Goal: Information Seeking & Learning: Learn about a topic

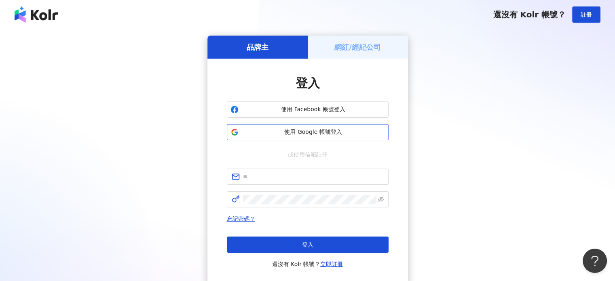
click at [326, 138] on button "使用 Google 帳號登入" at bounding box center [308, 132] width 162 height 16
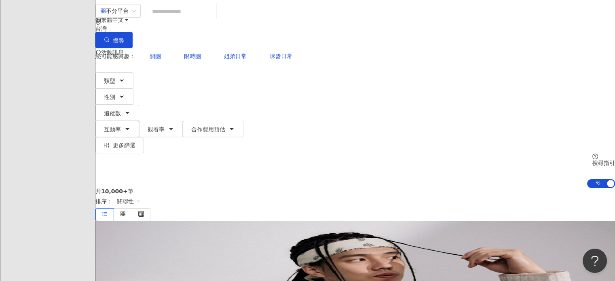
scroll to position [121, 0]
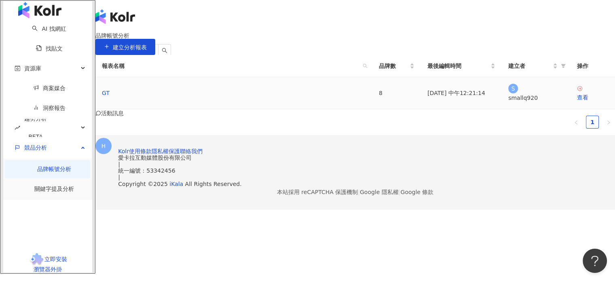
click at [200, 97] on div "GT" at bounding box center [234, 93] width 264 height 9
click at [50, 189] on link "關鍵字提及分析" at bounding box center [54, 189] width 40 height 6
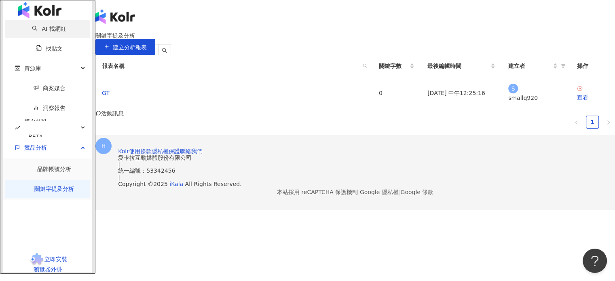
click at [34, 32] on link "AI 找網紅" at bounding box center [49, 28] width 34 height 6
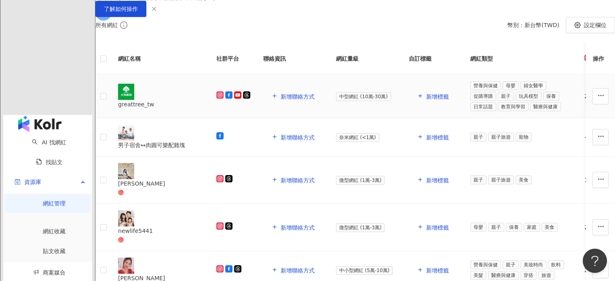
scroll to position [121, 0]
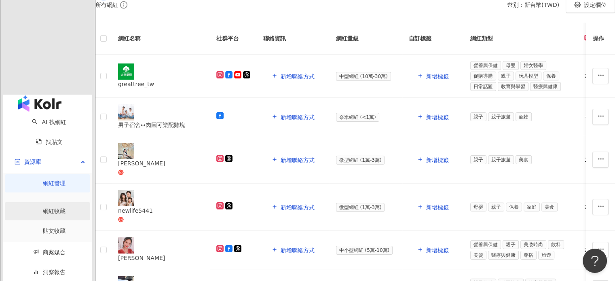
click at [47, 208] on link "網紅收藏" at bounding box center [54, 211] width 23 height 6
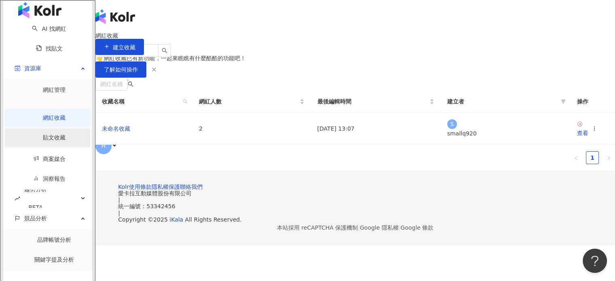
click at [43, 134] on link "貼文收藏" at bounding box center [54, 137] width 23 height 6
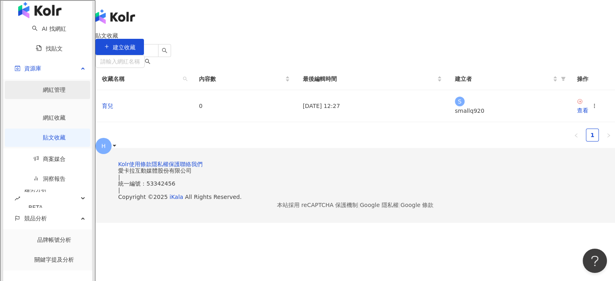
click at [43, 87] on link "網紅管理" at bounding box center [54, 90] width 23 height 6
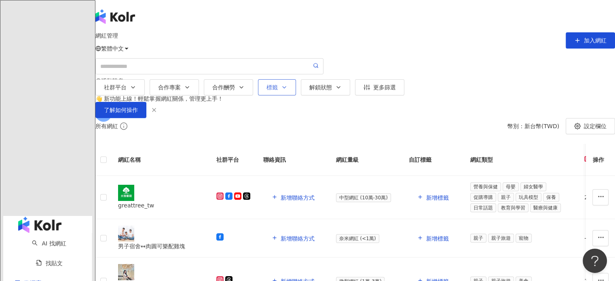
click at [294, 86] on button "標籤" at bounding box center [277, 87] width 38 height 16
click at [47, 217] on img "button" at bounding box center [39, 225] width 43 height 16
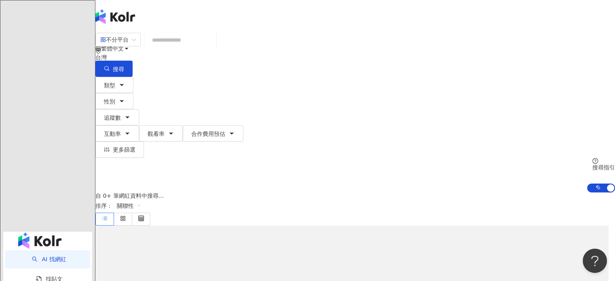
click at [213, 48] on input "search" at bounding box center [181, 39] width 66 height 15
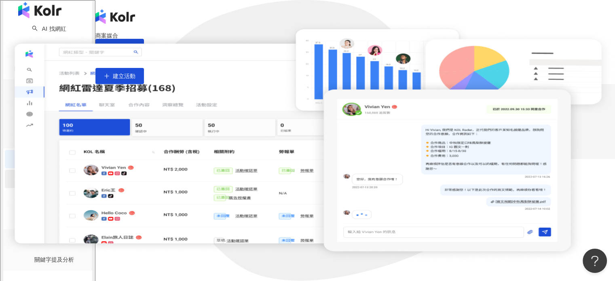
click at [34, 176] on link "洞察報告" at bounding box center [49, 179] width 32 height 6
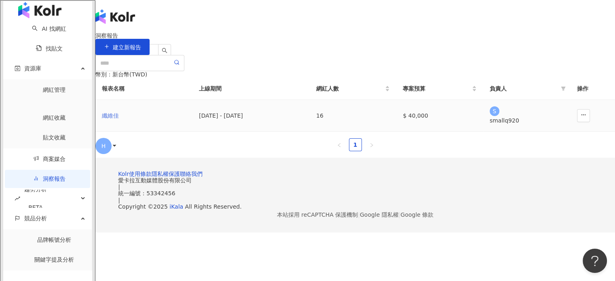
click at [162, 120] on div "纖維佳" at bounding box center [144, 115] width 84 height 9
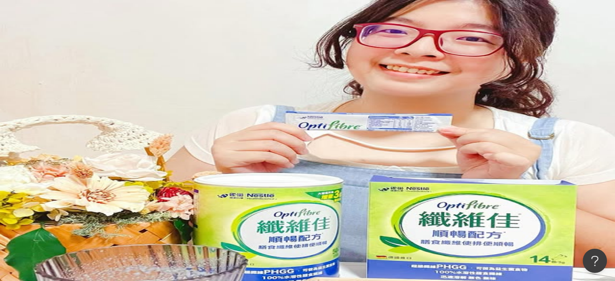
click at [188, 61] on icon "button" at bounding box center [184, 58] width 7 height 7
click at [584, 77] on div "設定報告" at bounding box center [574, 78] width 28 height 9
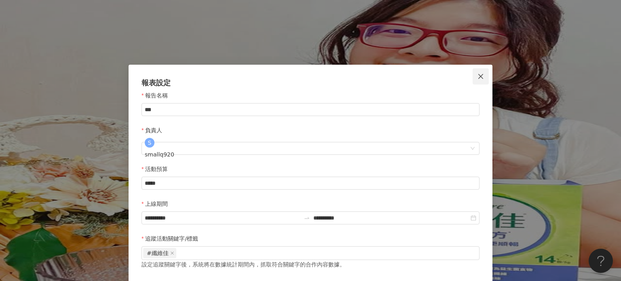
click at [474, 77] on span "Close" at bounding box center [481, 76] width 16 height 6
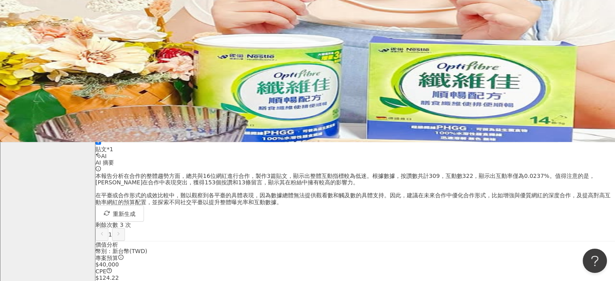
scroll to position [121, 0]
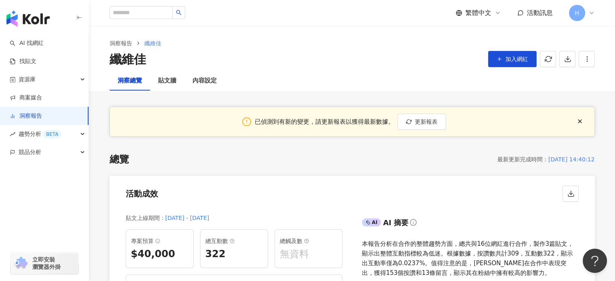
click at [359, 75] on div "洞察總覽 貼文牆 內容設定" at bounding box center [352, 80] width 518 height 19
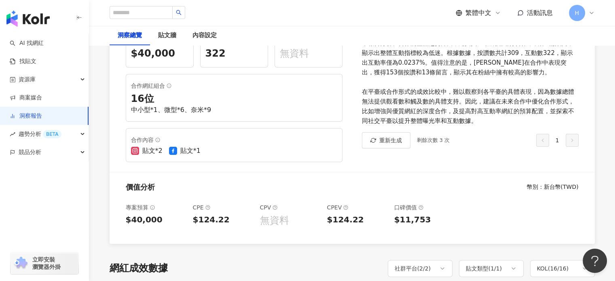
scroll to position [202, 0]
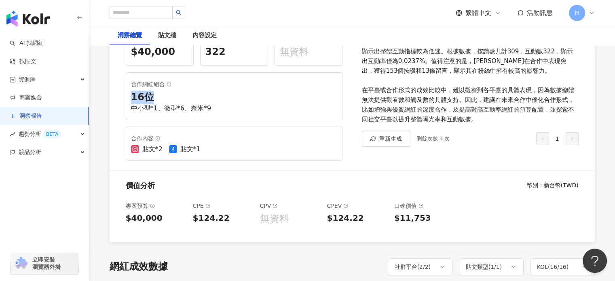
drag, startPoint x: 131, startPoint y: 101, endPoint x: 156, endPoint y: 102, distance: 24.7
click at [156, 102] on div "16 位" at bounding box center [234, 98] width 206 height 14
drag, startPoint x: 231, startPoint y: 152, endPoint x: 120, endPoint y: 137, distance: 112.6
click at [120, 137] on div "貼文上線期間 ： [DATE] - [DATE] 專案預算 $40,000 總互動數 322 總觸及數 無資料 合作網紅組合 16 位 中小型*1、微型*6、…" at bounding box center [231, 87] width 243 height 166
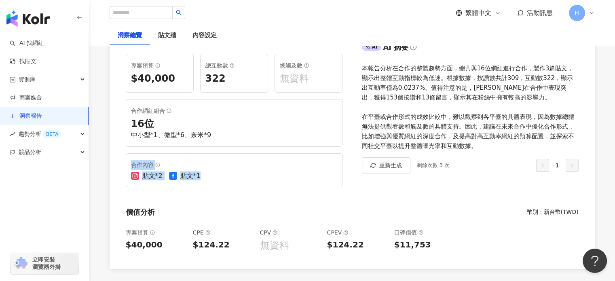
scroll to position [162, 0]
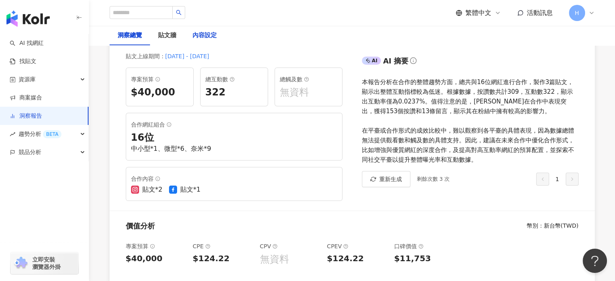
click at [210, 38] on div "內容設定" at bounding box center [204, 36] width 24 height 10
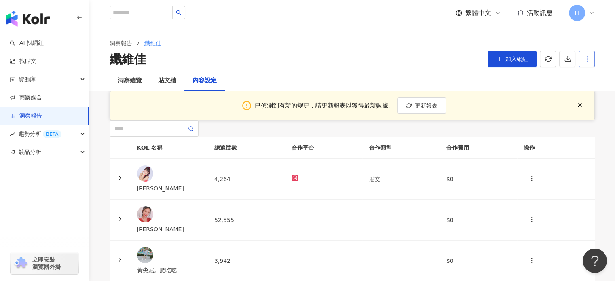
click at [593, 66] on button "button" at bounding box center [587, 59] width 16 height 16
click at [585, 77] on div "設定報告" at bounding box center [574, 78] width 28 height 9
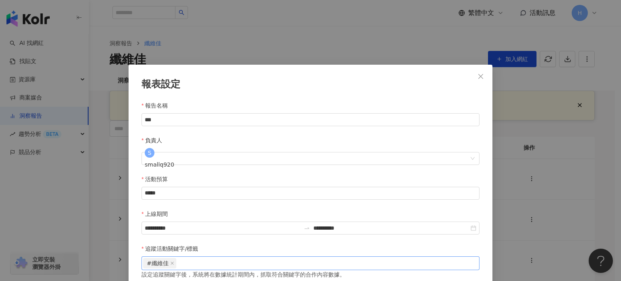
click at [246, 257] on div "#纖維佳" at bounding box center [310, 263] width 335 height 12
click at [485, 80] on button "Close" at bounding box center [481, 76] width 16 height 16
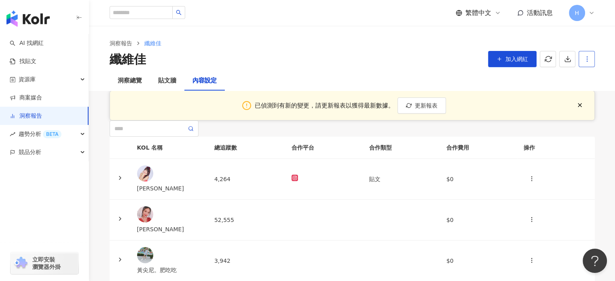
click at [590, 57] on icon "button" at bounding box center [587, 58] width 7 height 7
click at [363, 61] on div "纖維佳 加入網紅" at bounding box center [352, 59] width 485 height 17
click at [180, 193] on div "[PERSON_NAME]" at bounding box center [169, 188] width 64 height 9
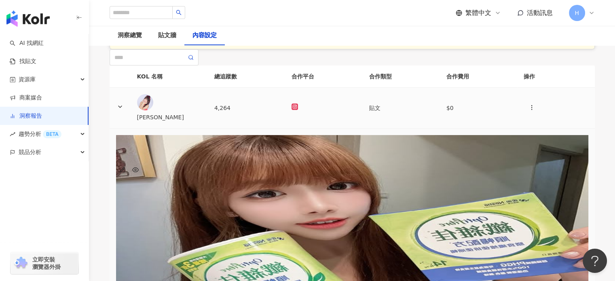
scroll to position [162, 0]
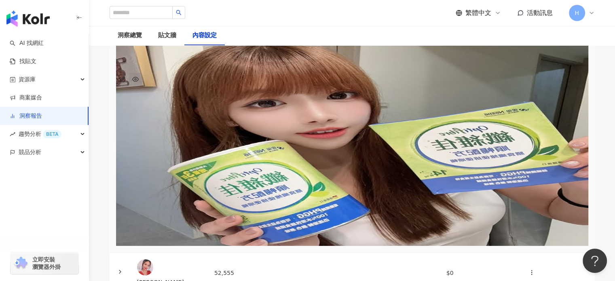
click at [139, 82] on icon "button" at bounding box center [135, 79] width 6 height 6
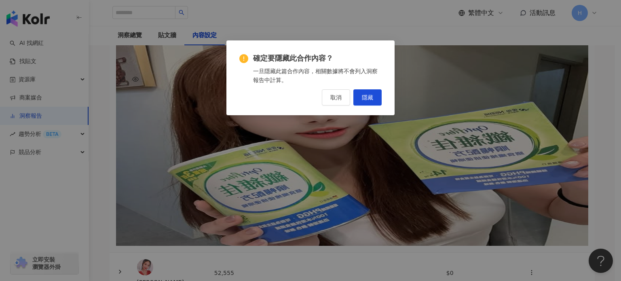
click at [438, 124] on div "確定要隱藏此合作內容？ 一旦隱藏此篇合作內容，相關數據將不會列入洞察報告中計算。 取消 隱藏" at bounding box center [310, 140] width 621 height 281
click at [341, 103] on button "取消" at bounding box center [336, 97] width 28 height 16
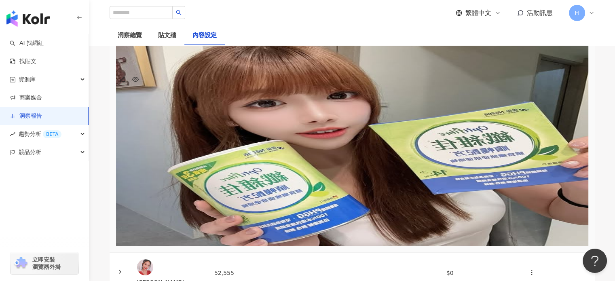
click at [417, 138] on div "貼文 $ - 腸道卡卡星人有福啦！ 一直以來我只要壓力大、作息不規律，腸胃就特別容易鬧脾氣，常常一週只順暢個一兩次…甚至會覺得肚子脹脹的不舒服，真的超困擾 最…" at bounding box center [352, 144] width 472 height 201
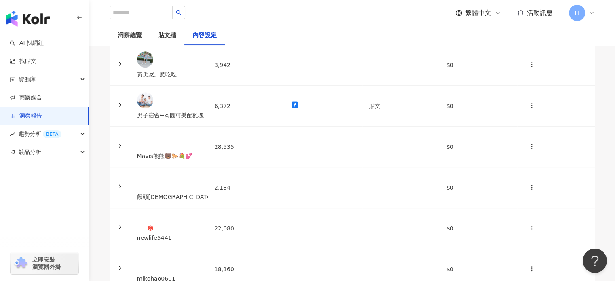
scroll to position [445, 0]
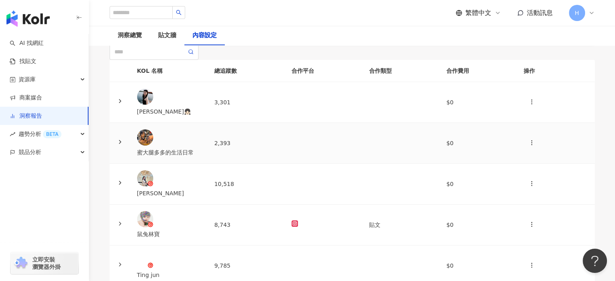
scroll to position [58, 0]
